Goal: Contribute content: Add original content to the website for others to see

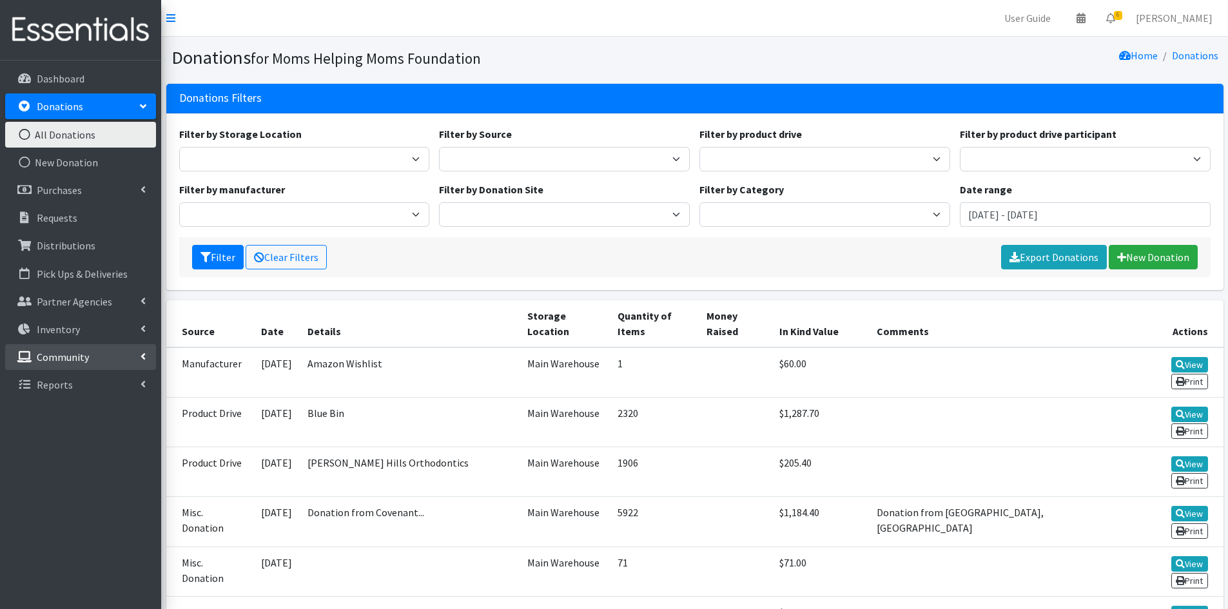
click at [79, 353] on p "Community" at bounding box center [63, 357] width 52 height 13
click at [64, 407] on link "Product Drives" at bounding box center [80, 413] width 151 height 26
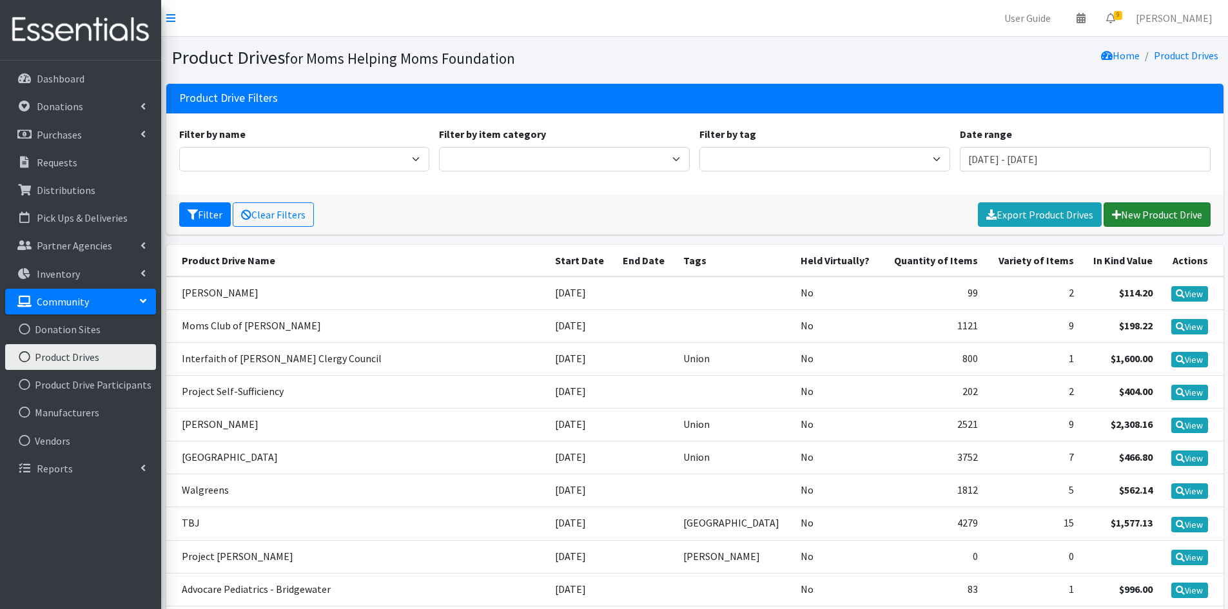
click at [1141, 211] on link "New Product Drive" at bounding box center [1157, 214] width 107 height 25
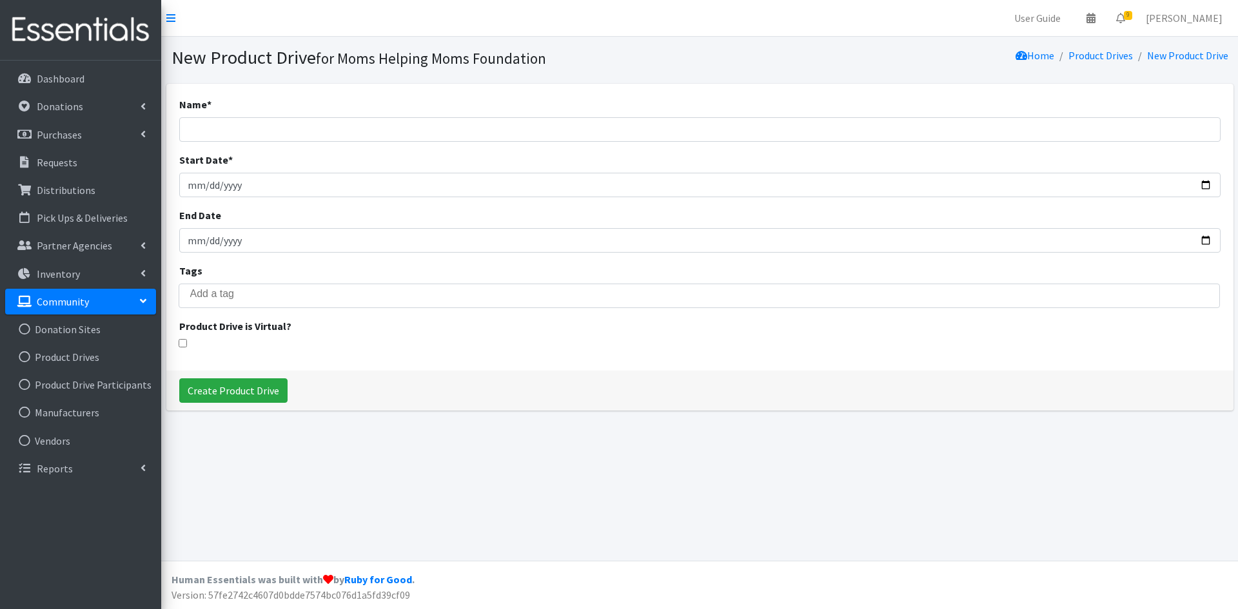
select select
click at [313, 132] on input "Name *" at bounding box center [699, 129] width 1041 height 25
type input "Congregation B'Nai Israel"
click at [213, 182] on input "Start Date *" at bounding box center [699, 185] width 1041 height 25
click at [193, 182] on input "Start Date *" at bounding box center [699, 185] width 1041 height 25
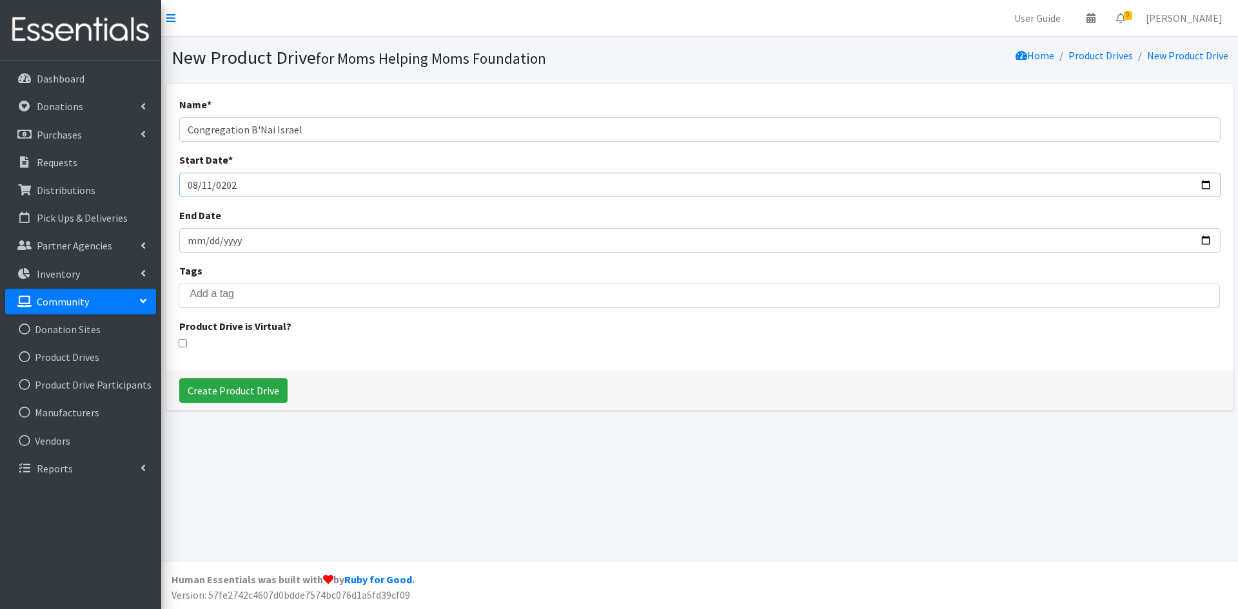
type input "2025-08-11"
click at [237, 391] on input "Create Product Drive" at bounding box center [233, 390] width 108 height 25
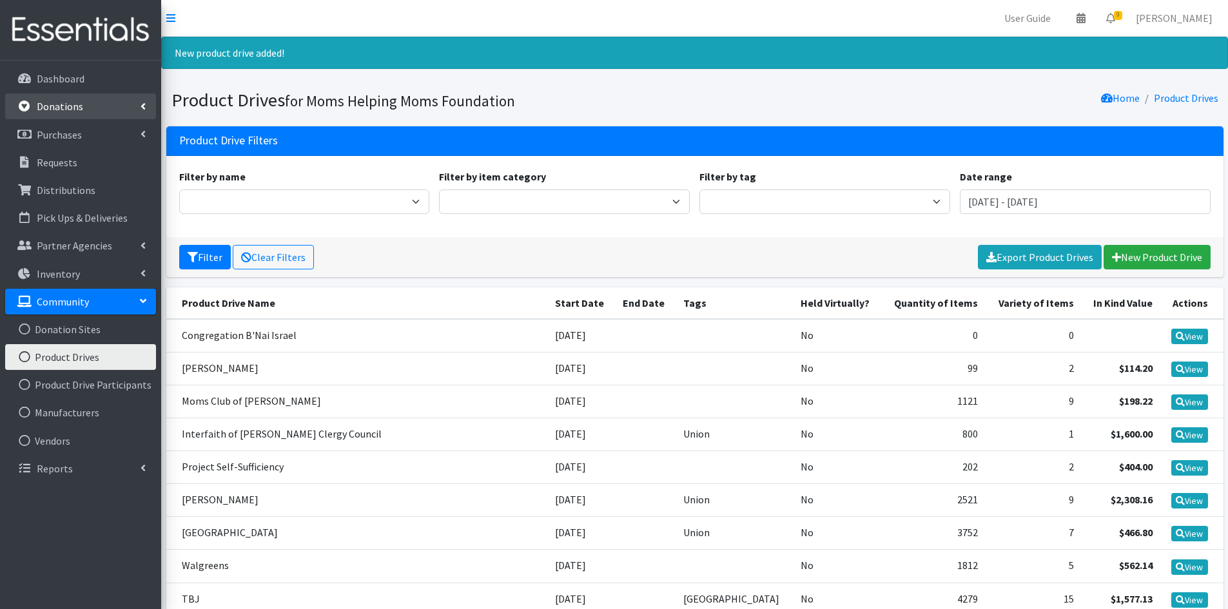
click at [110, 106] on link "Donations" at bounding box center [80, 106] width 151 height 26
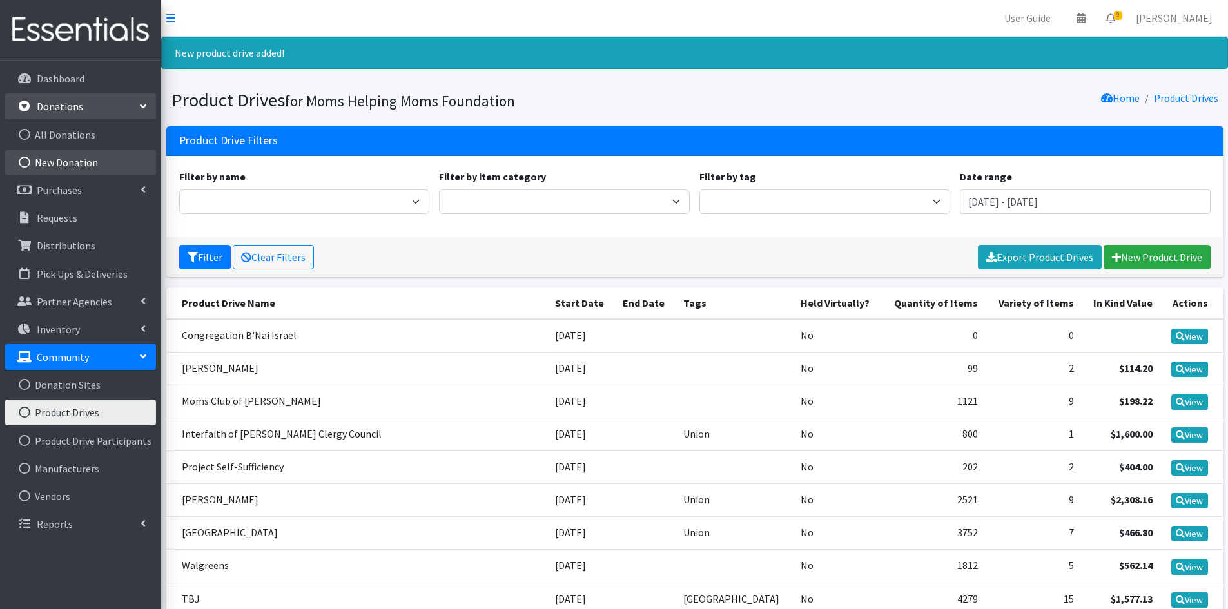
click at [83, 157] on link "New Donation" at bounding box center [80, 163] width 151 height 26
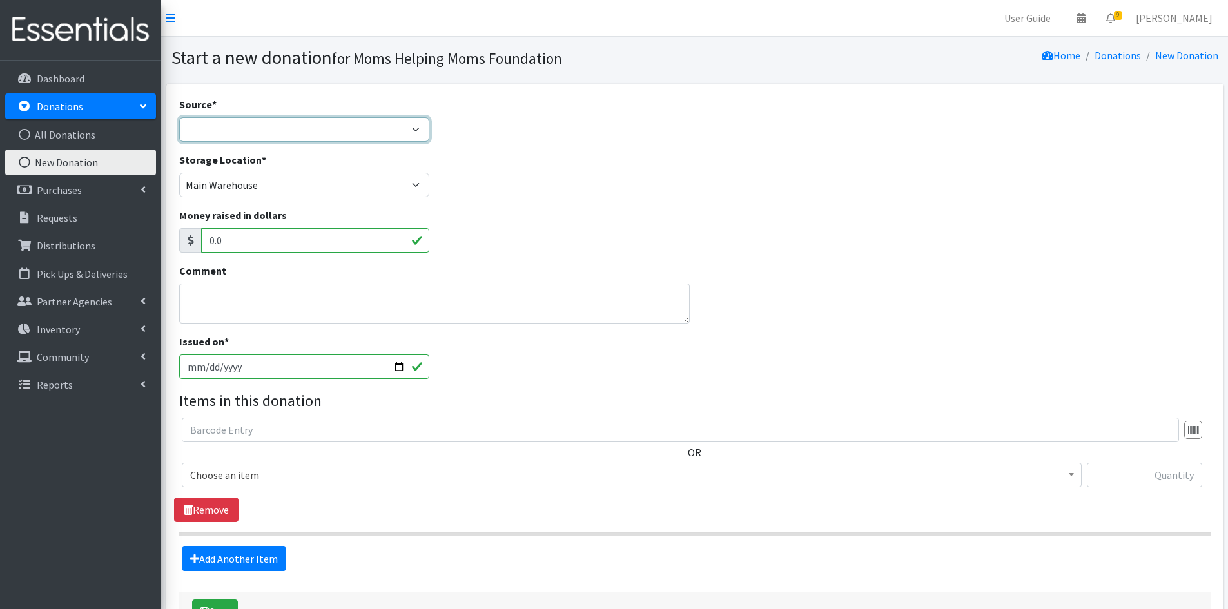
click at [423, 126] on select "Product Drive Manufacturer Donation Site Misc. Donation" at bounding box center [304, 129] width 251 height 25
select select "Product Drive"
click at [179, 117] on select "Product Drive Manufacturer Donation Site Misc. Donation" at bounding box center [304, 129] width 251 height 25
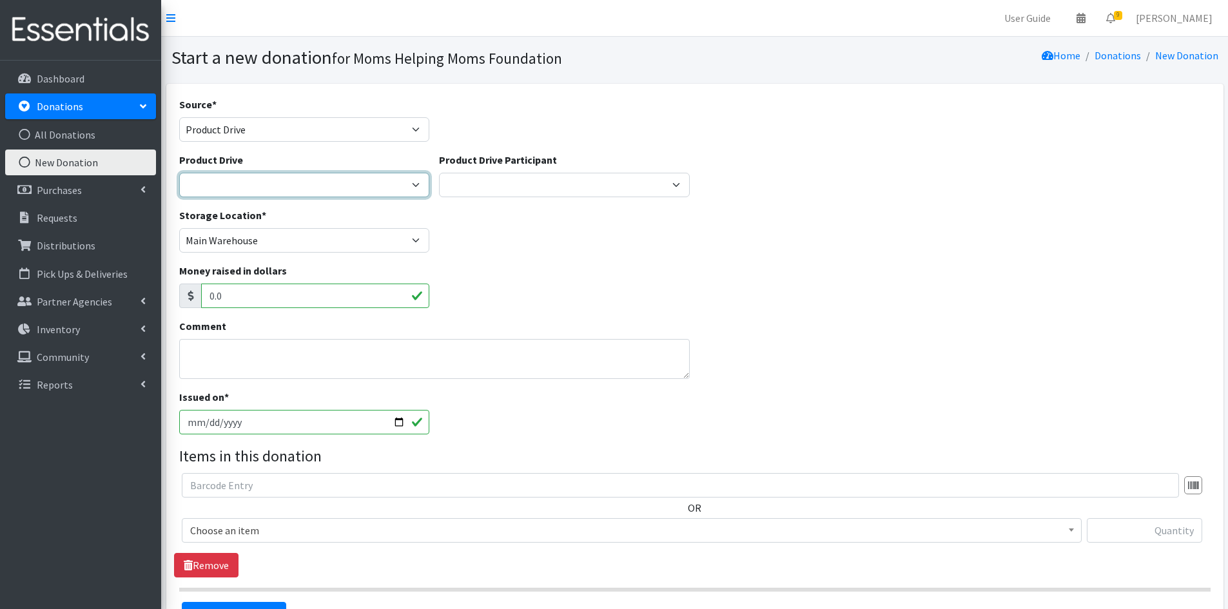
click at [418, 181] on select "2012 MOTHER'S DAY Zeta Phi Beta Sorority (virtual) 2021 HOLIDAY DRIVE AWR Week …" at bounding box center [304, 185] width 251 height 25
select select "3496"
click at [179, 173] on select "2012 MOTHER'S DAY Zeta Phi Beta Sorority (virtual) 2021 HOLIDAY DRIVE AWR Week …" at bounding box center [304, 185] width 251 height 25
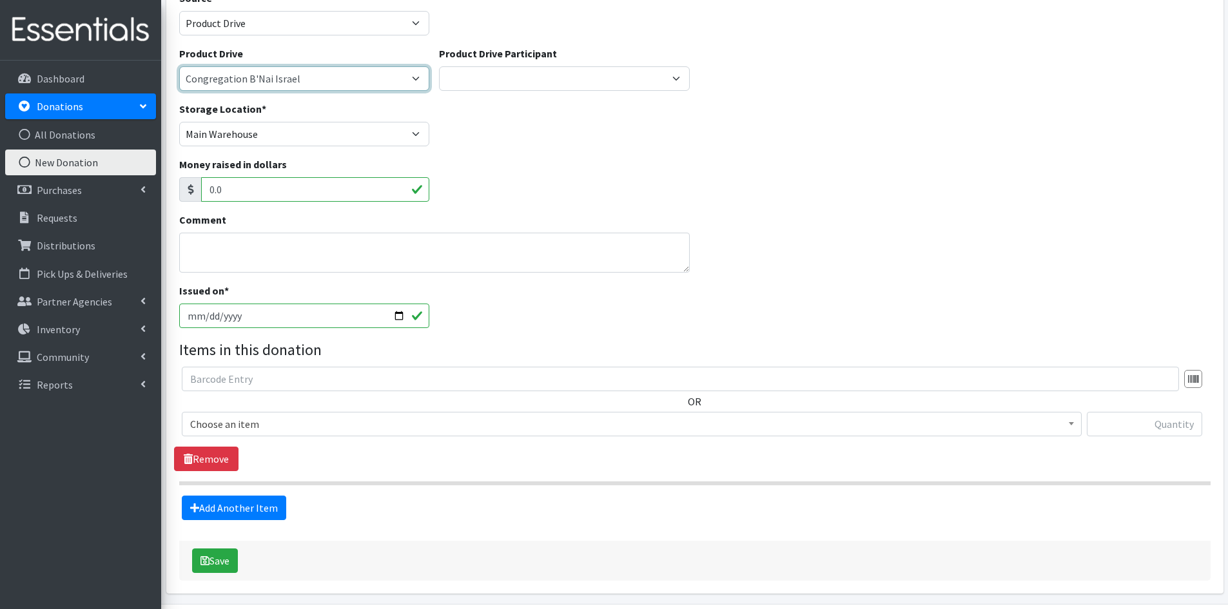
scroll to position [129, 0]
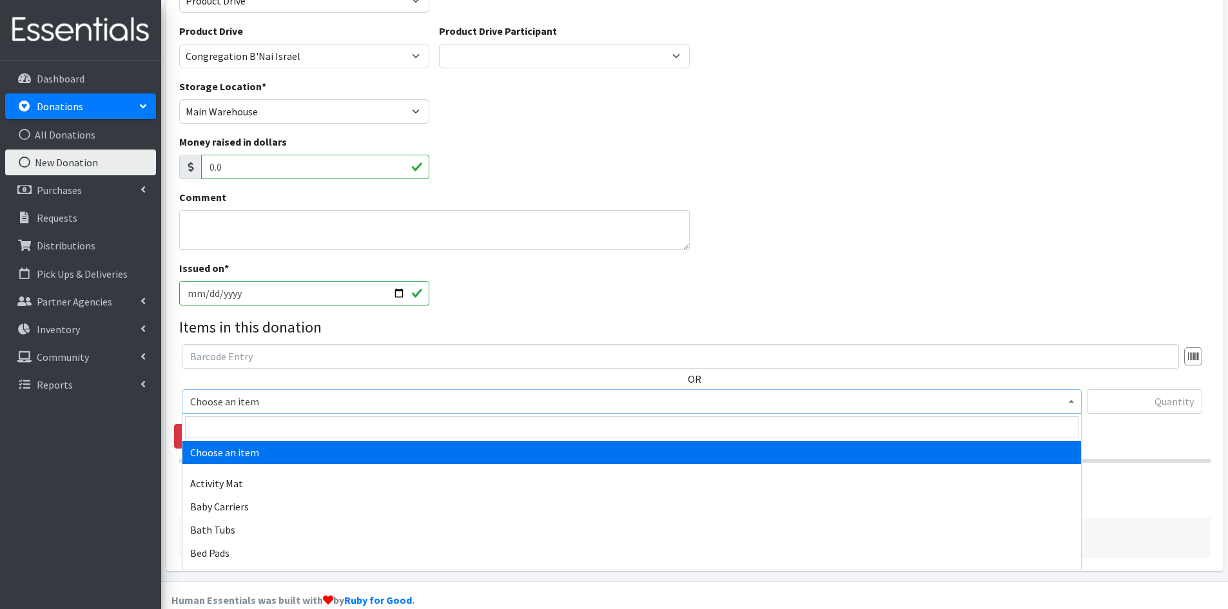
click at [1073, 405] on span at bounding box center [1071, 400] width 13 height 20
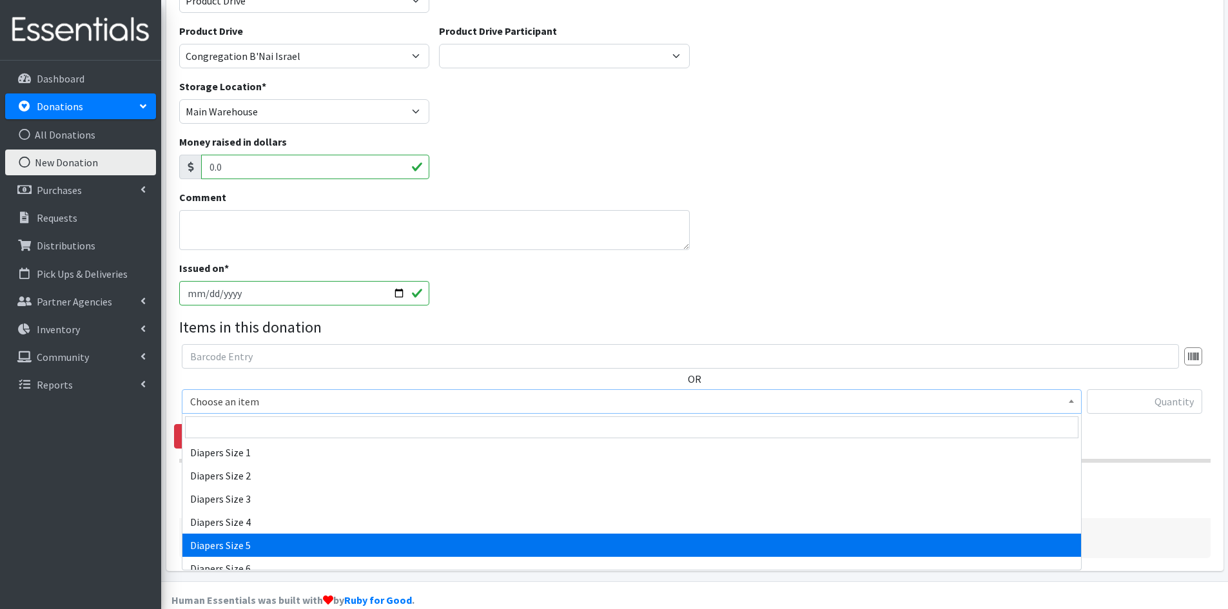
scroll to position [1354, 0]
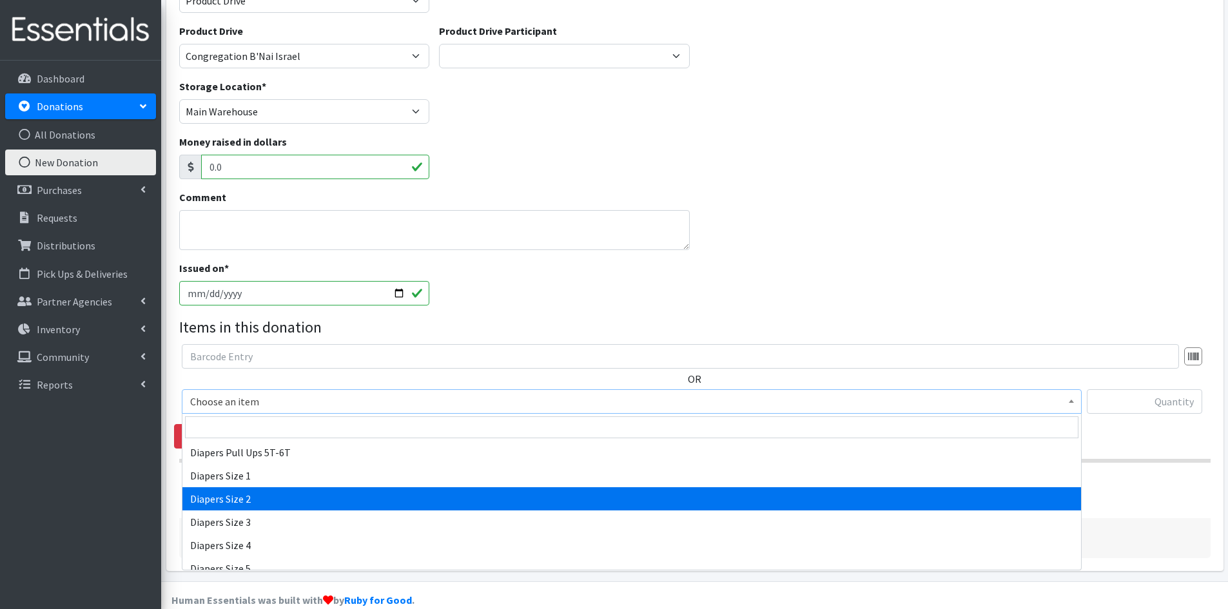
select select "1965"
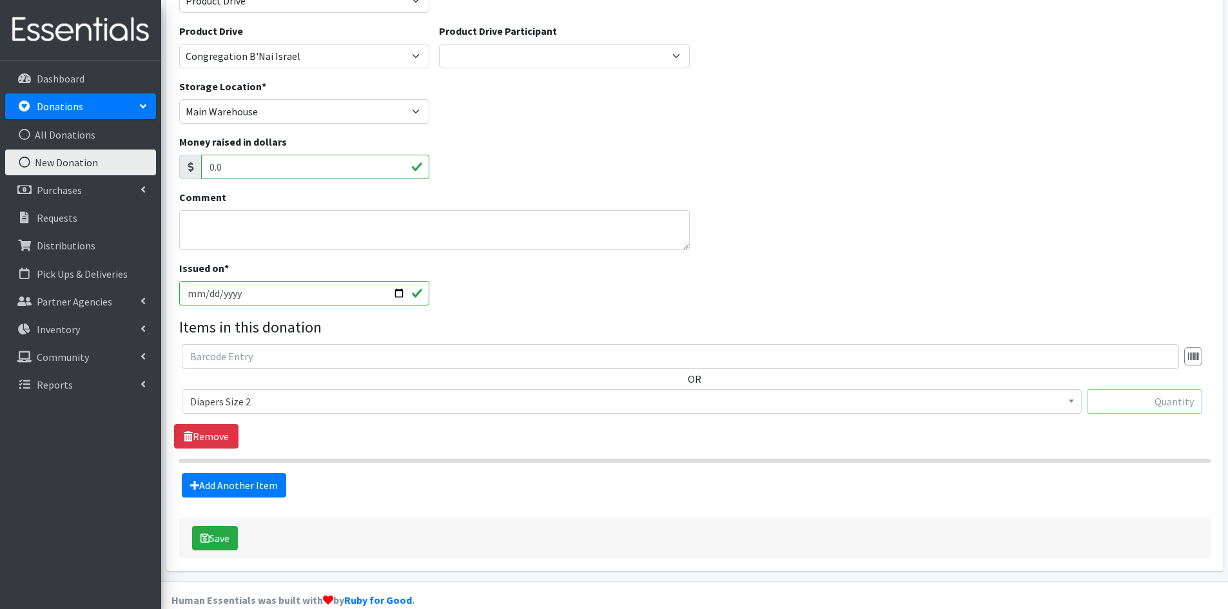
click at [1149, 406] on input "text" at bounding box center [1144, 401] width 115 height 25
type input "29"
click at [217, 484] on link "Add Another Item" at bounding box center [234, 485] width 104 height 25
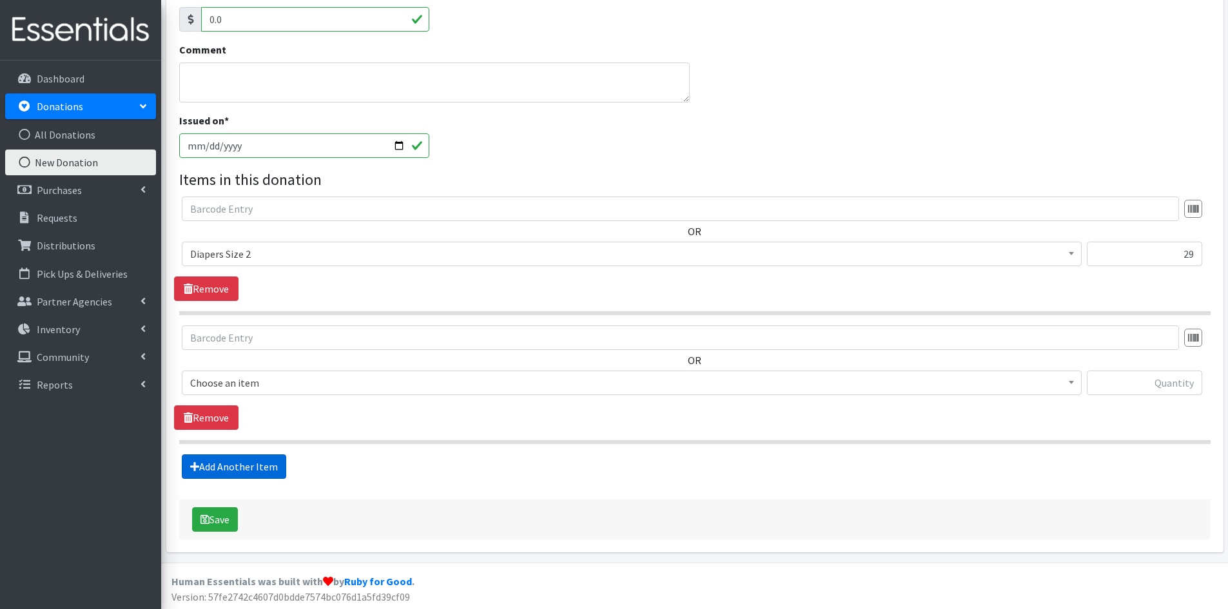
scroll to position [279, 0]
click at [1073, 381] on b at bounding box center [1071, 380] width 5 height 3
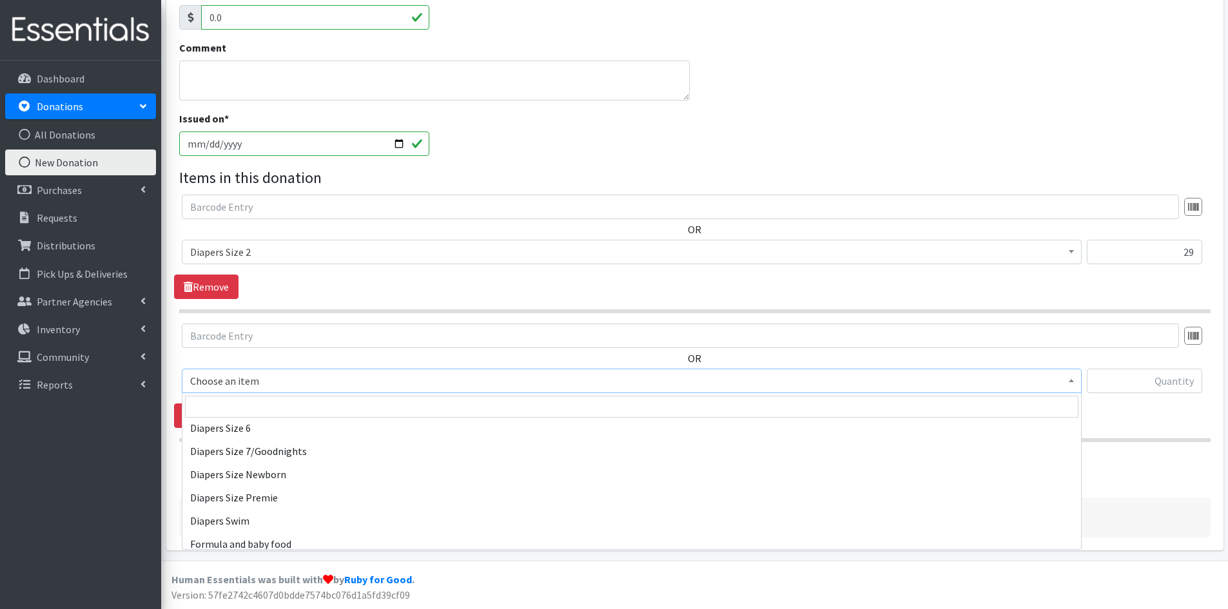
scroll to position [1418, 0]
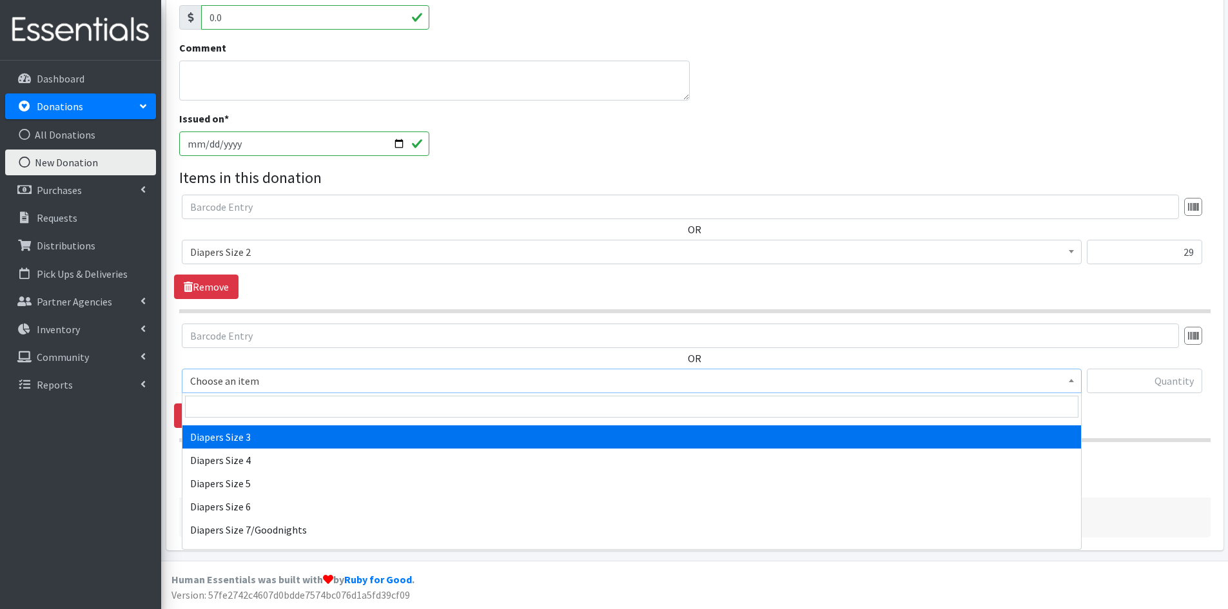
select select "1966"
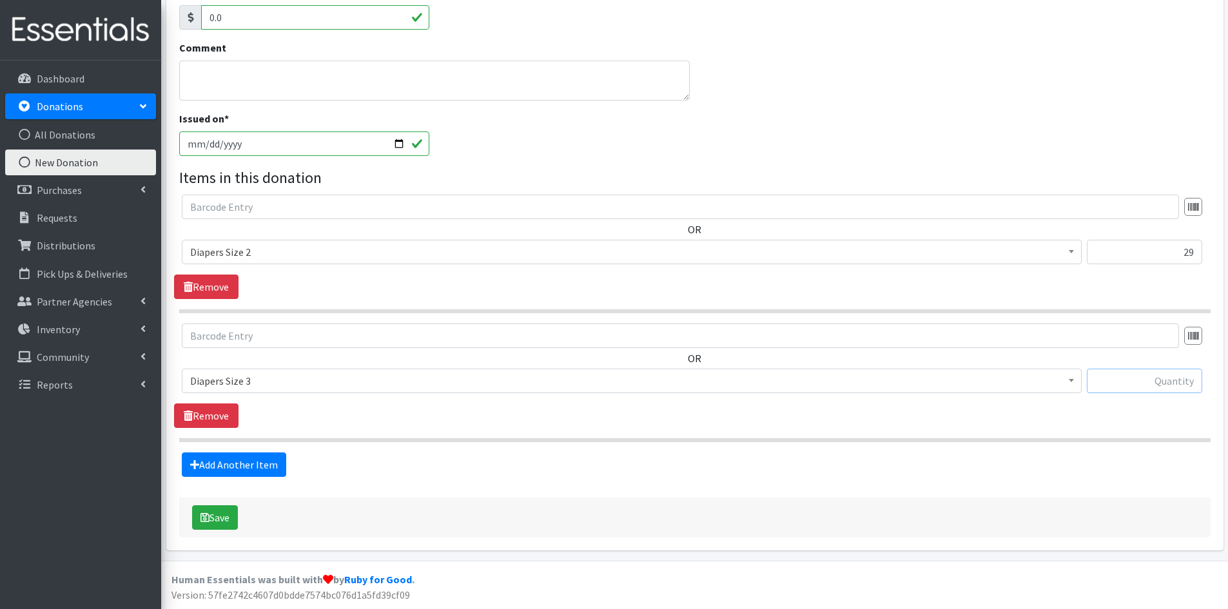
click at [1183, 386] on input "text" at bounding box center [1144, 381] width 115 height 25
type input "32"
click at [254, 461] on link "Add Another Item" at bounding box center [234, 465] width 104 height 25
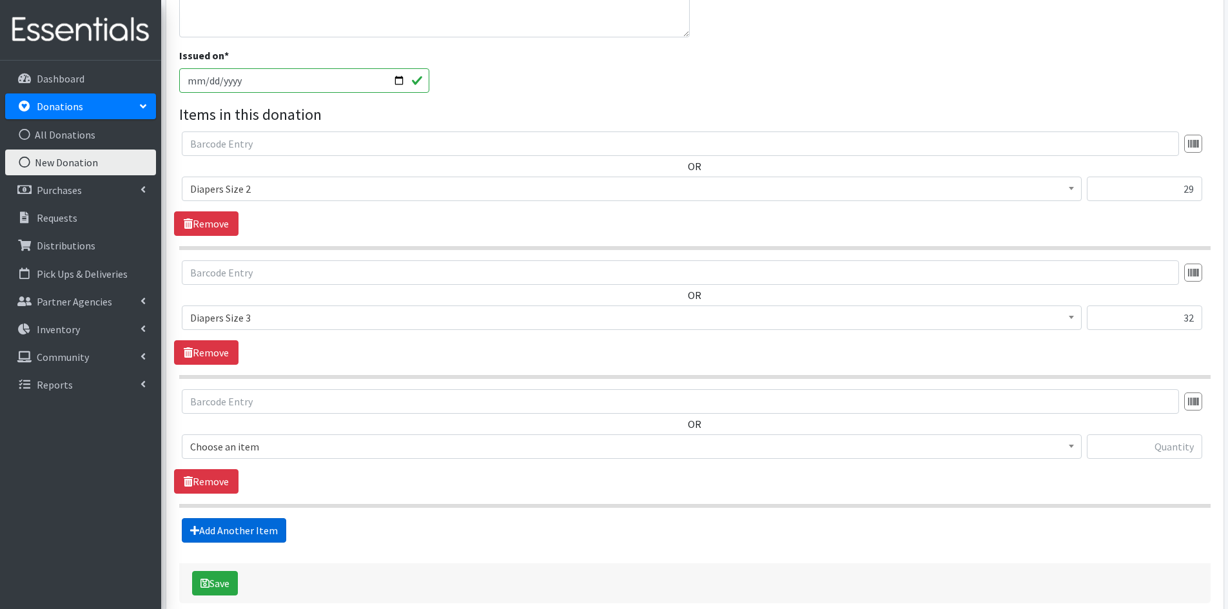
scroll to position [407, 0]
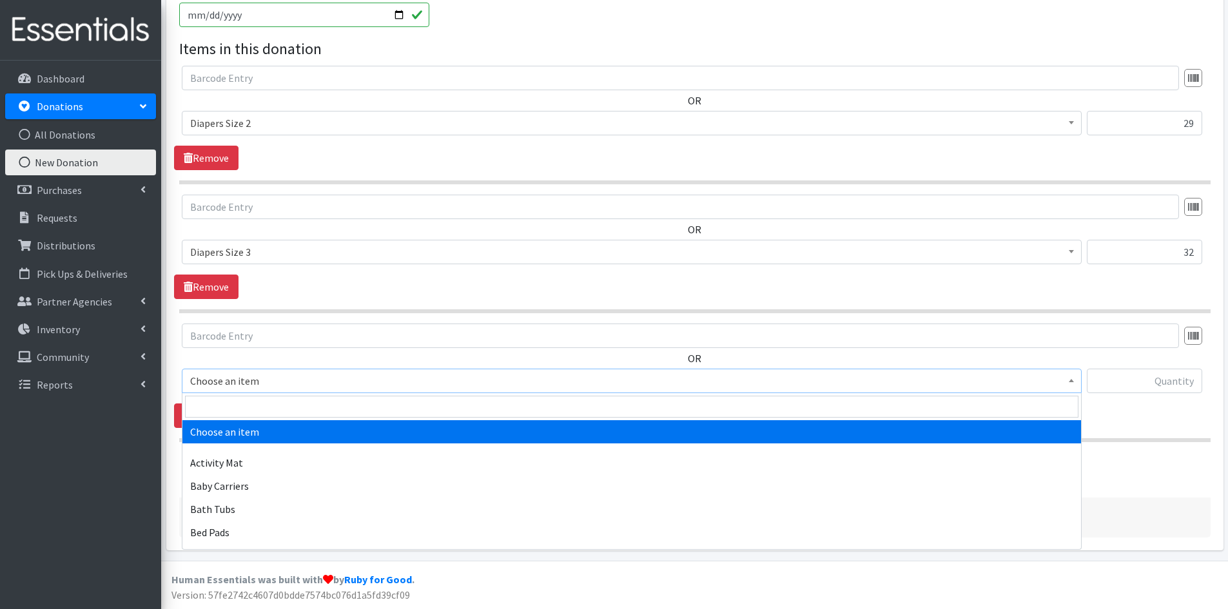
click at [1073, 380] on b at bounding box center [1071, 380] width 5 height 3
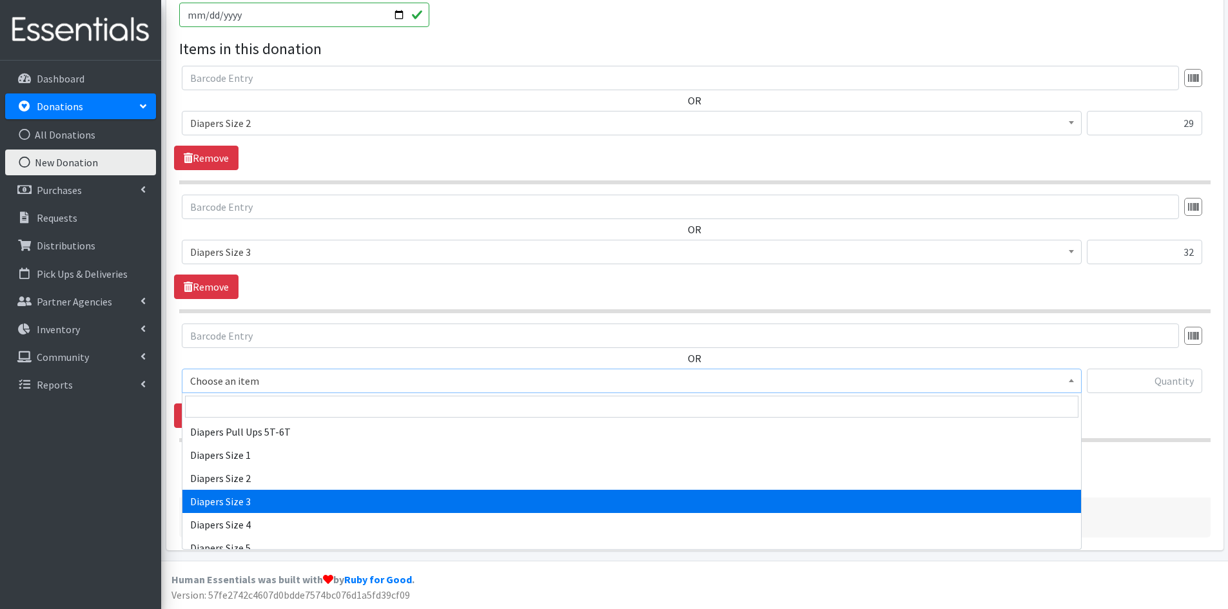
scroll to position [1418, 0]
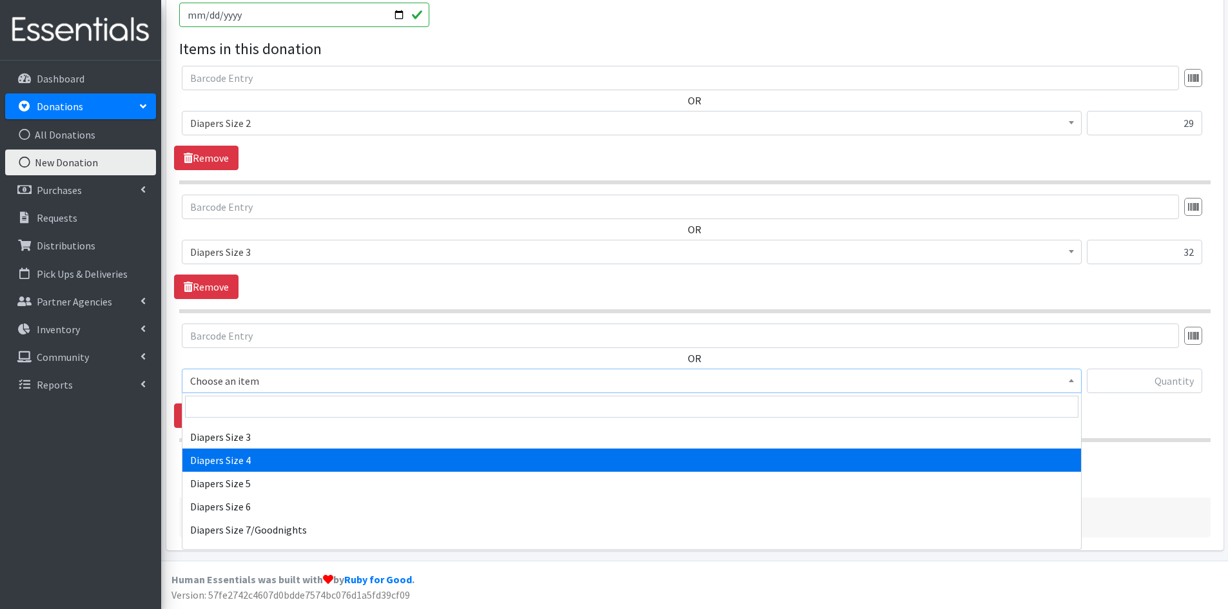
select select "1967"
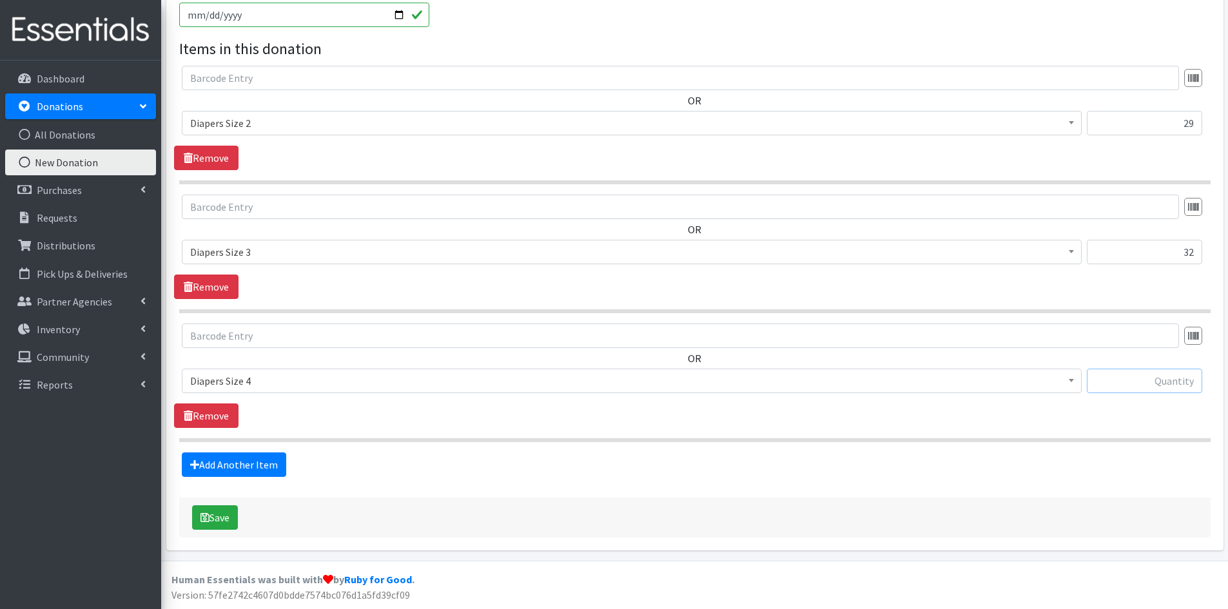
click at [1155, 382] on input "text" at bounding box center [1144, 381] width 115 height 25
type input "28"
click at [254, 460] on link "Add Another Item" at bounding box center [234, 465] width 104 height 25
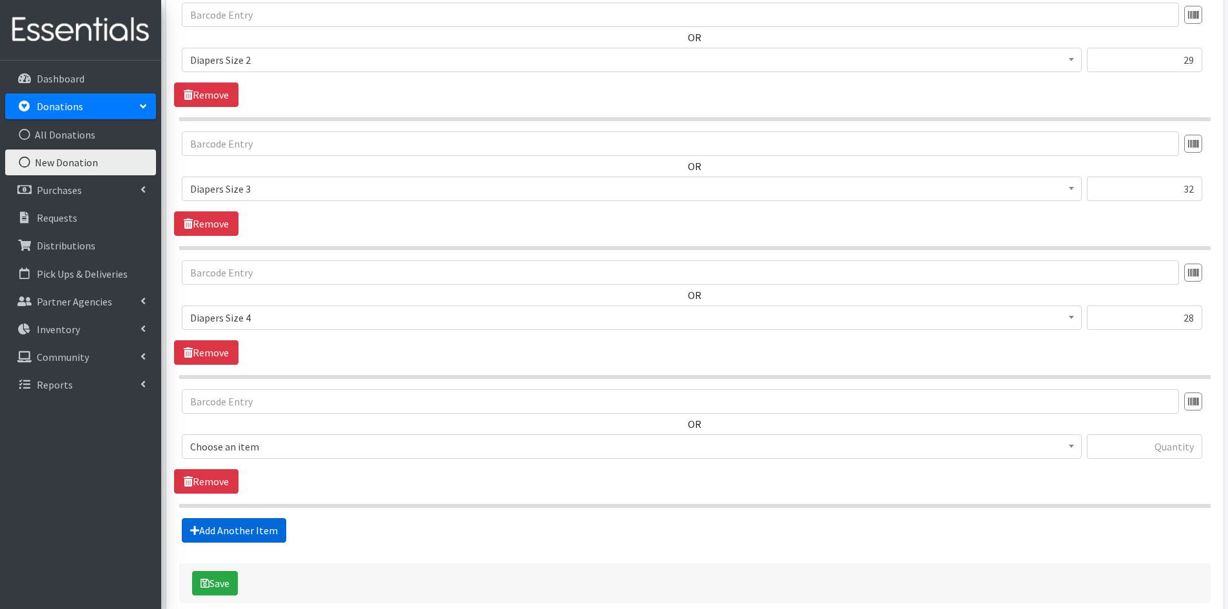
scroll to position [536, 0]
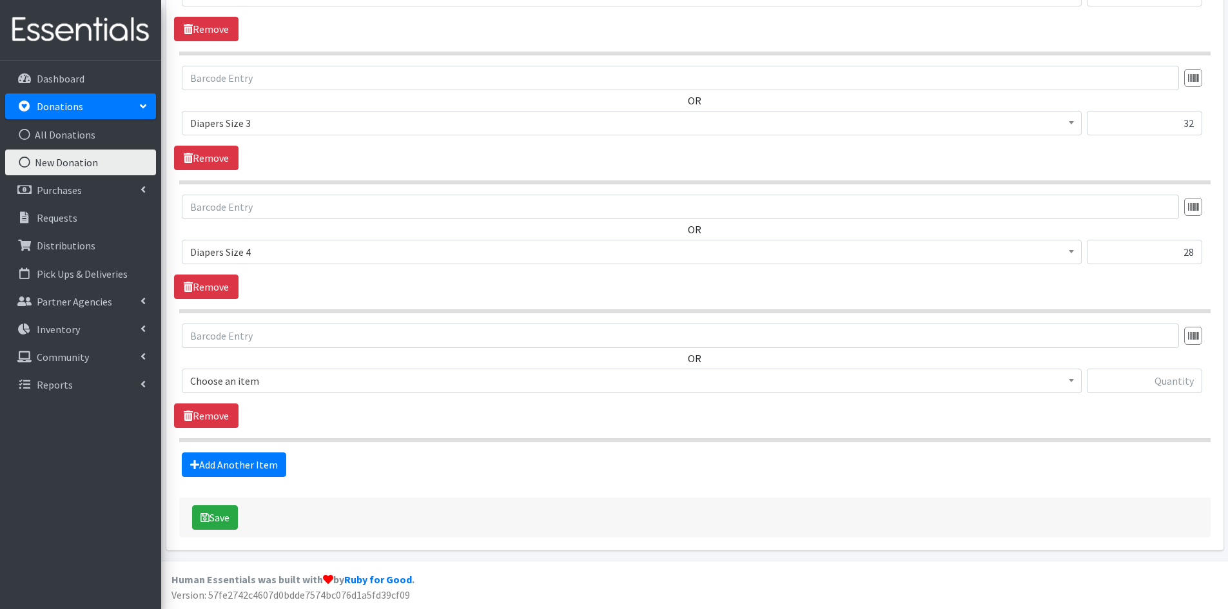
click at [1069, 384] on span at bounding box center [1071, 379] width 13 height 20
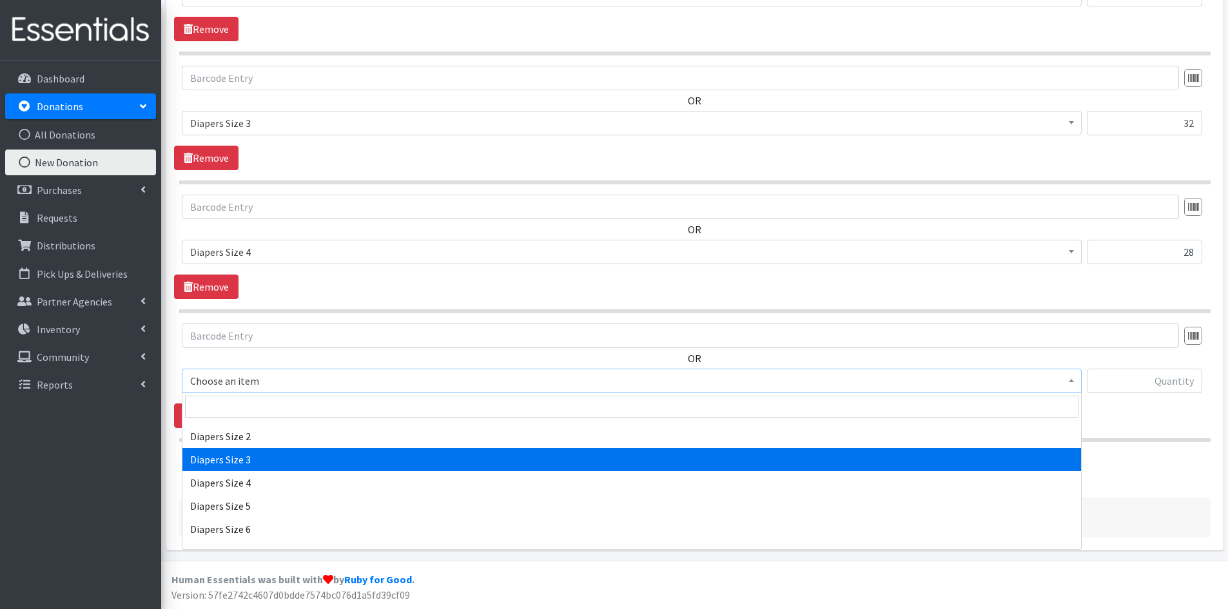
scroll to position [1418, 0]
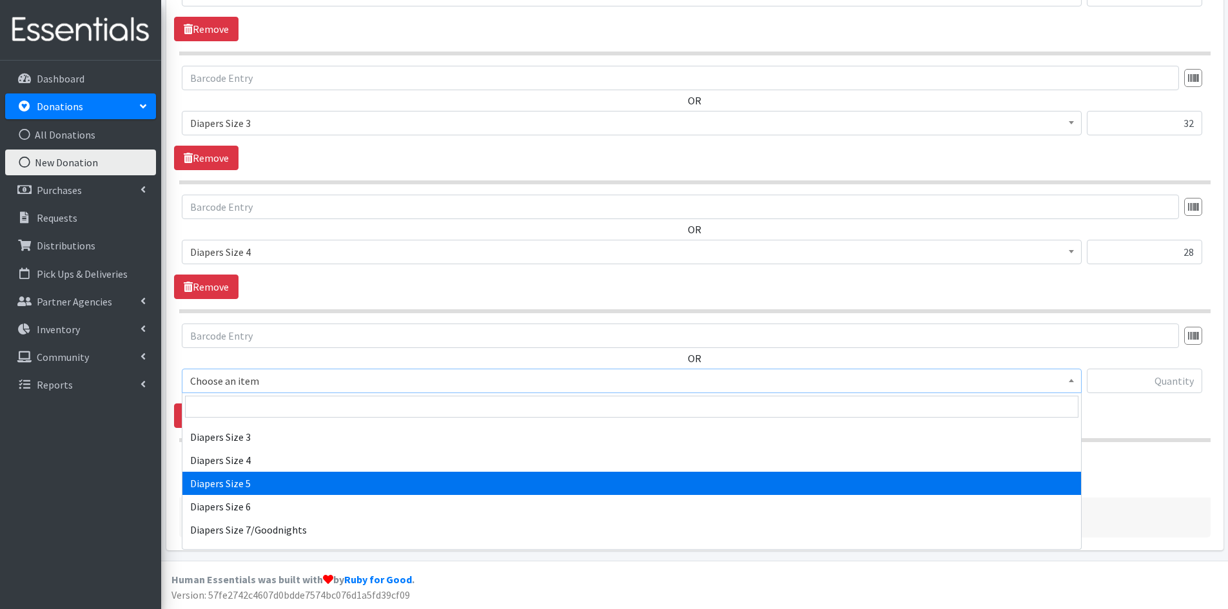
select select "1968"
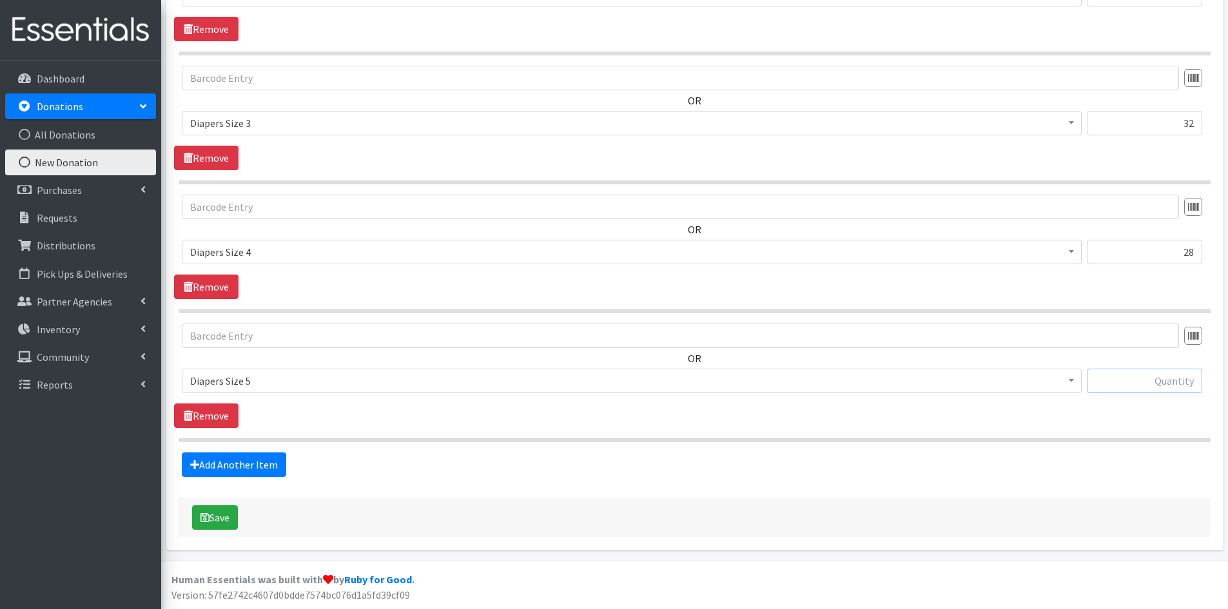
click at [1139, 384] on input "text" at bounding box center [1144, 381] width 115 height 25
type input "102"
click at [208, 515] on icon "submit" at bounding box center [205, 518] width 9 height 10
